Goal: Navigation & Orientation: Find specific page/section

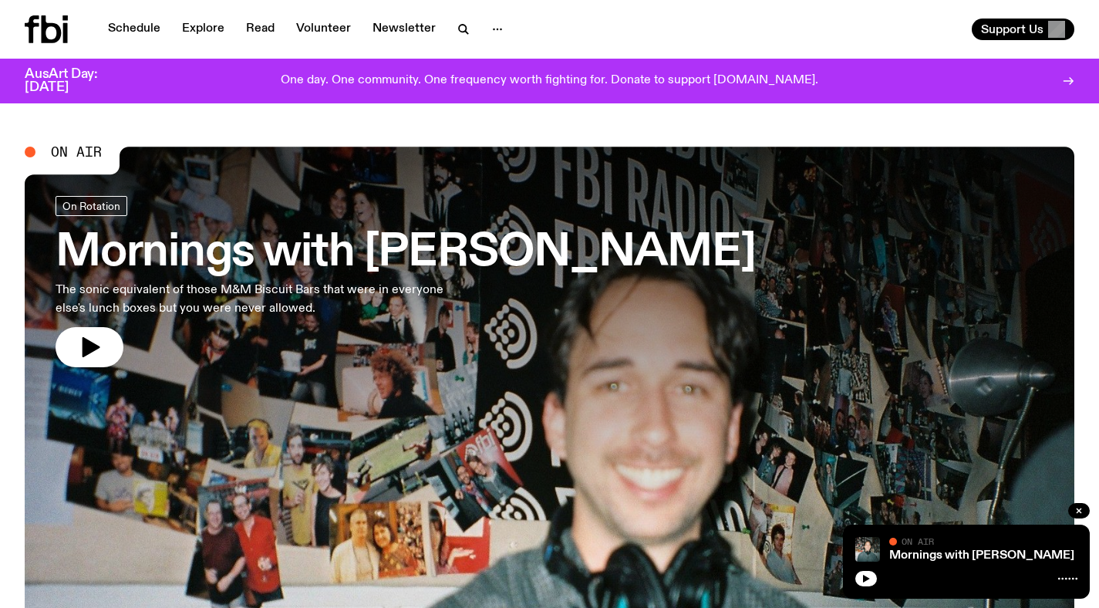
click at [382, 281] on p "The sonic equivalent of those M&M Biscuit Bars that were in everyone else's lun…" at bounding box center [253, 299] width 395 height 37
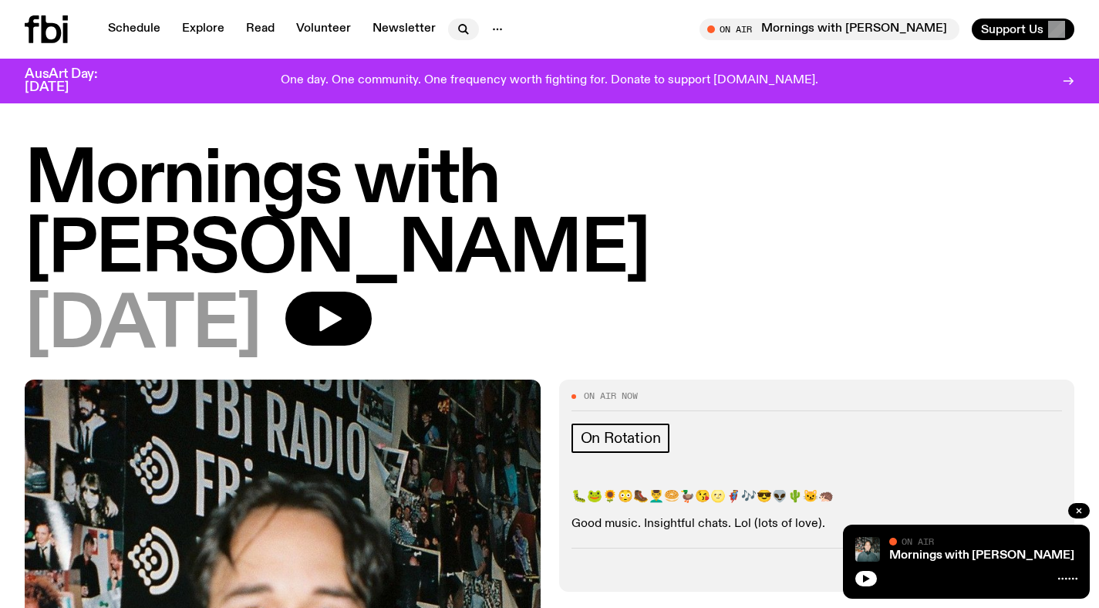
click at [461, 26] on icon "button" at bounding box center [462, 28] width 7 height 7
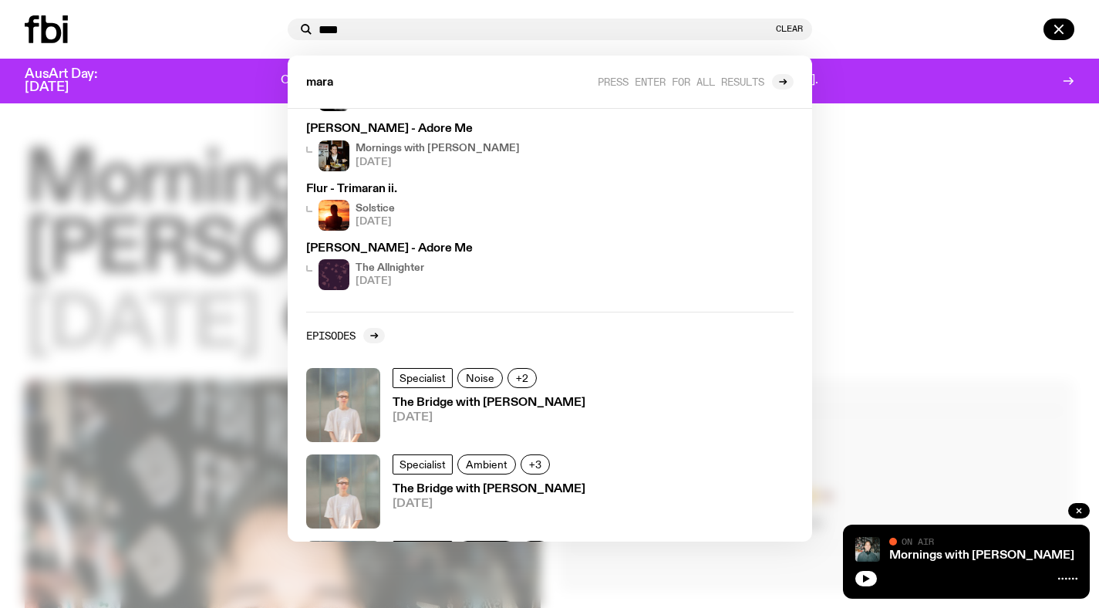
scroll to position [221, 0]
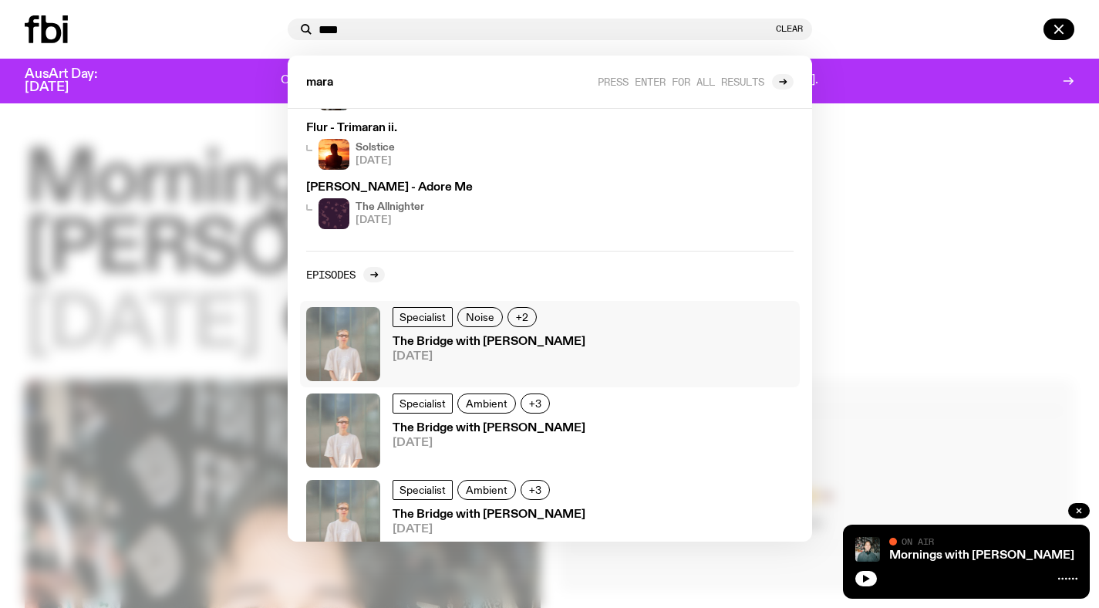
type input "****"
click at [511, 342] on h3 "The Bridge with [PERSON_NAME]" at bounding box center [489, 342] width 193 height 12
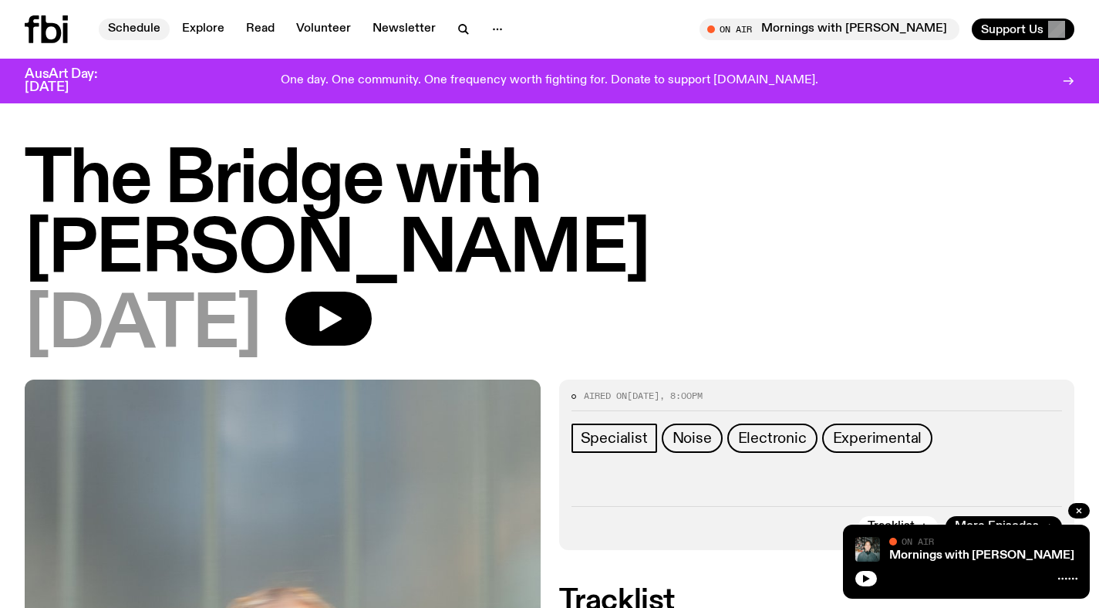
click at [136, 36] on link "Schedule" at bounding box center [134, 30] width 71 height 22
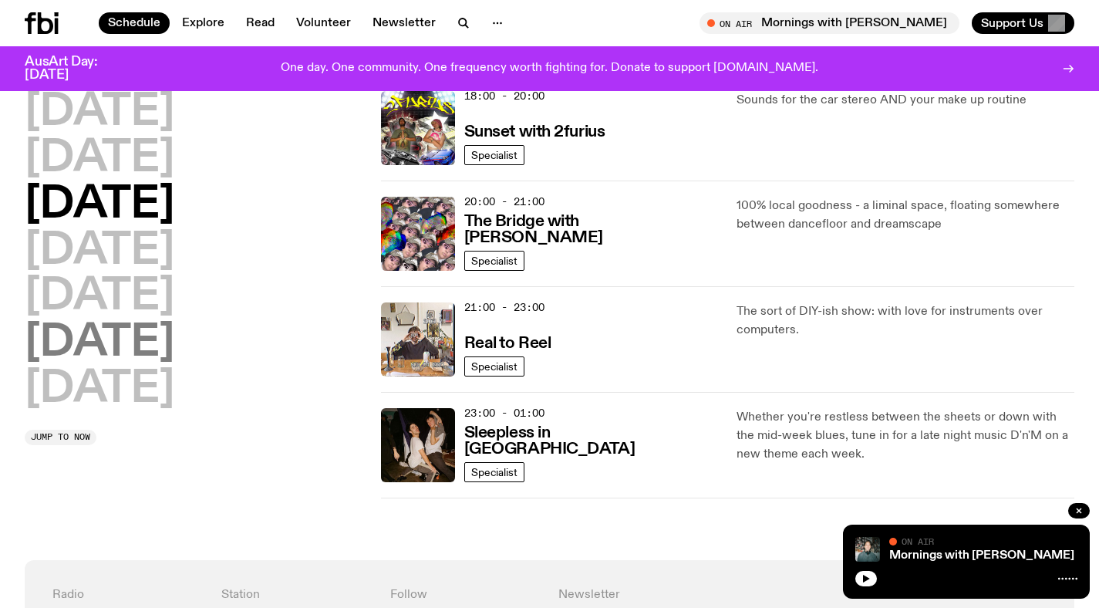
click at [114, 354] on h2 "[DATE]" at bounding box center [100, 343] width 150 height 43
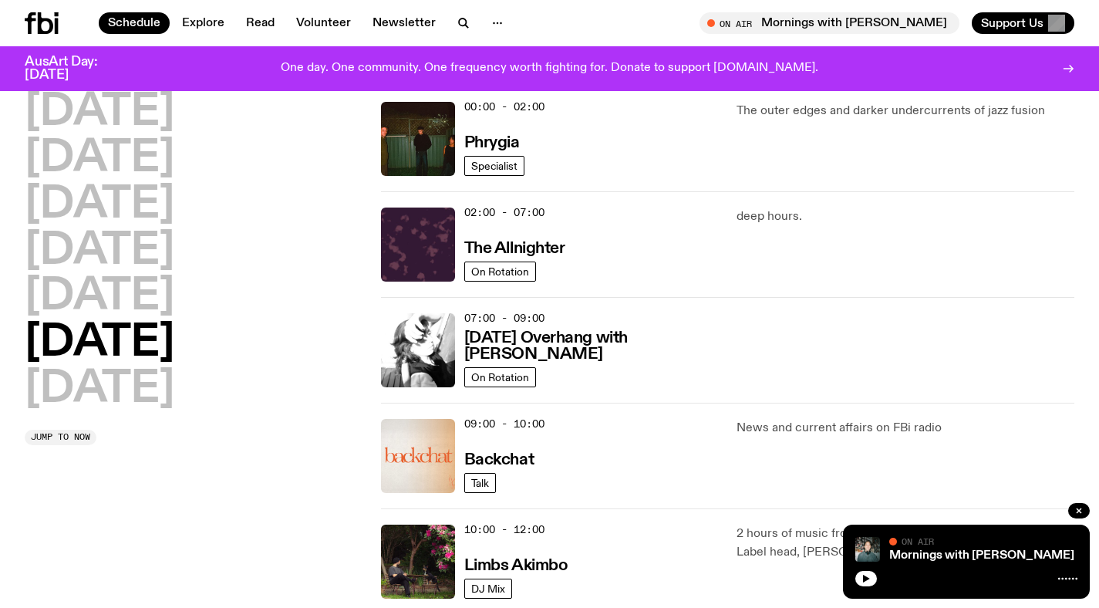
scroll to position [43, 0]
